Goal: Information Seeking & Learning: Learn about a topic

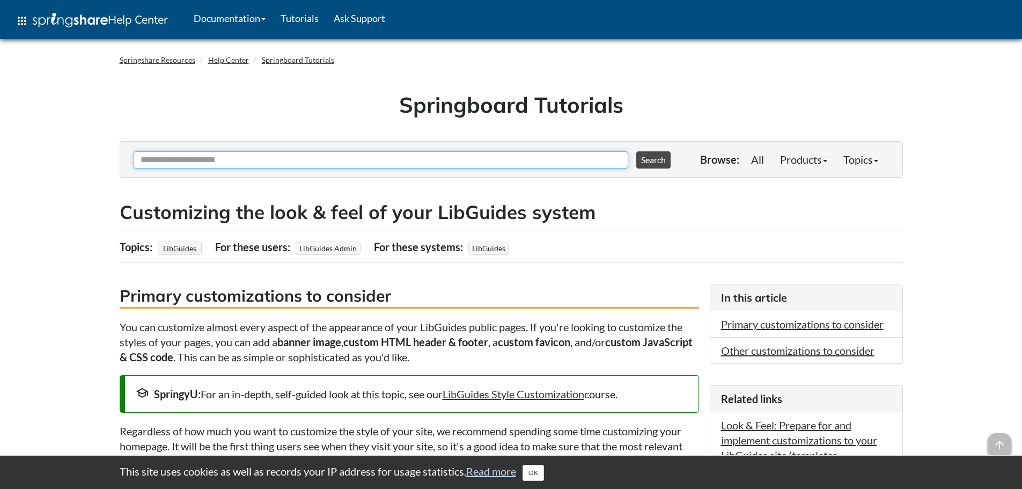
click at [168, 164] on input "Ask Another Question" at bounding box center [381, 159] width 495 height 17
type input "**********"
click at [636, 151] on button "Search" at bounding box center [653, 159] width 34 height 17
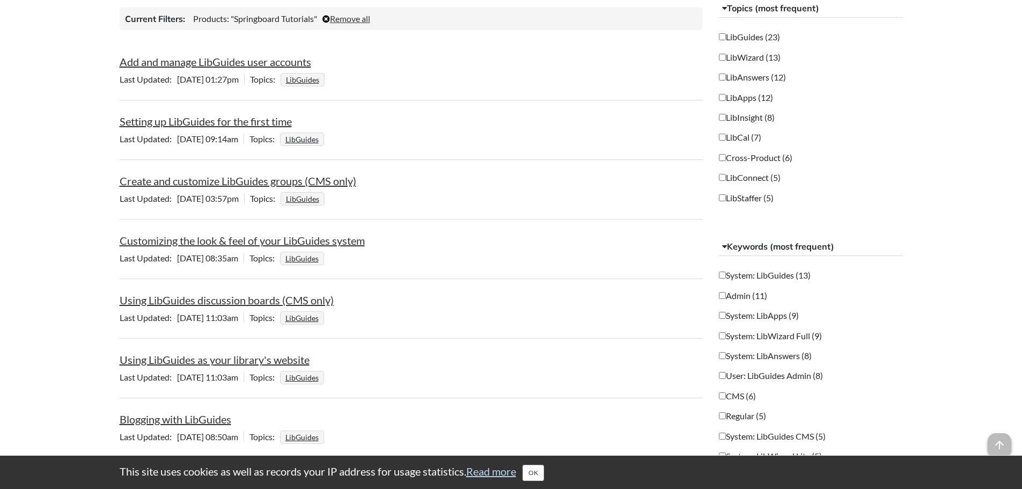
scroll to position [268, 0]
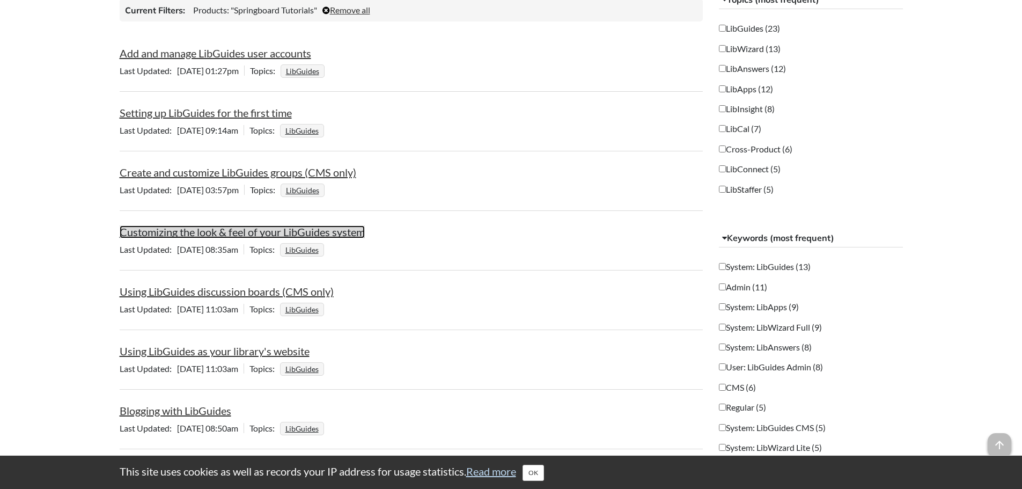
click at [169, 235] on link "Customizing the look & feel of your LibGuides system" at bounding box center [242, 231] width 245 height 13
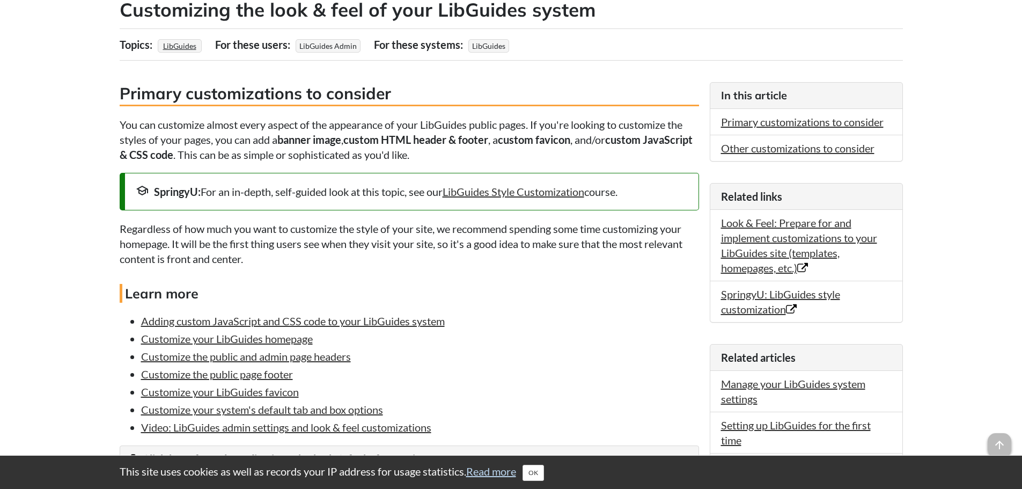
scroll to position [215, 0]
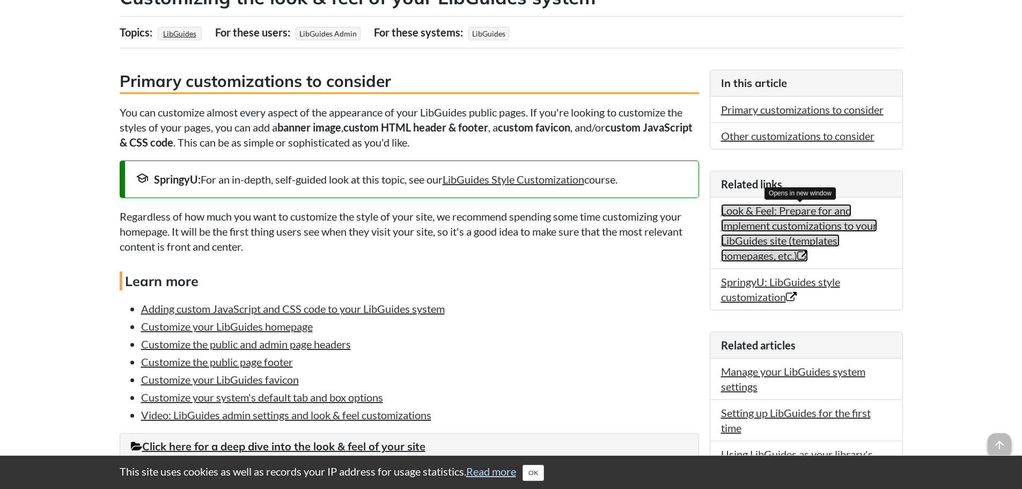
click at [754, 245] on link "Look & Feel: Prepare for and implement customizations to your LibGuides site (t…" at bounding box center [799, 233] width 156 height 58
